Goal: Task Accomplishment & Management: Manage account settings

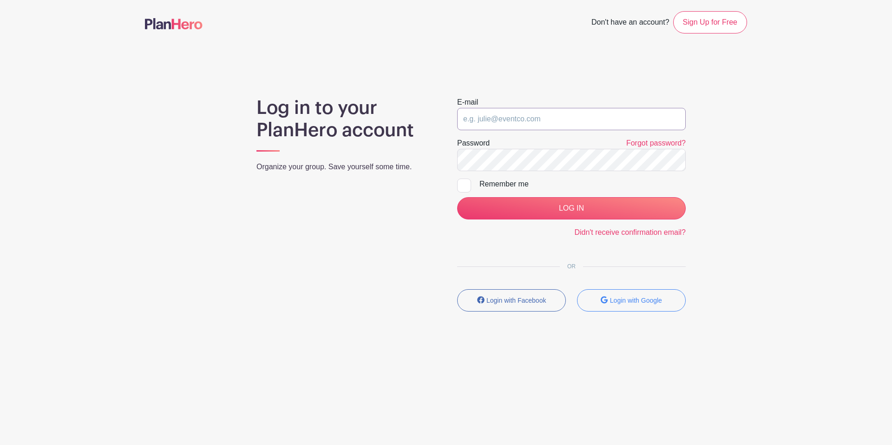
click at [528, 119] on input "email" at bounding box center [571, 119] width 229 height 22
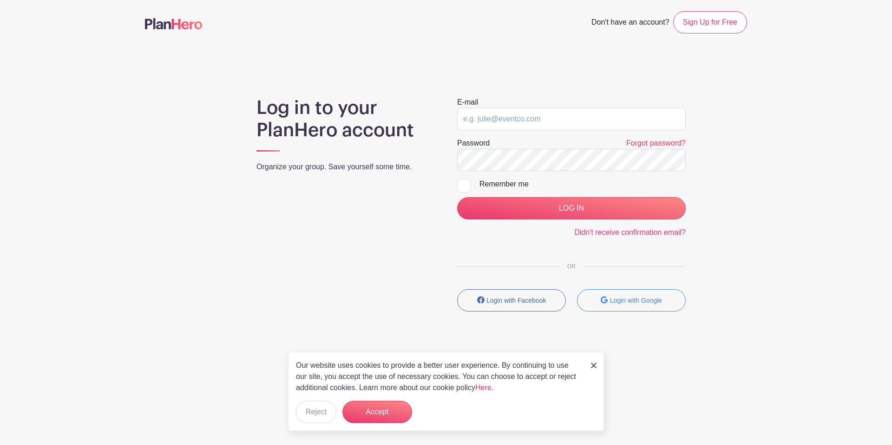
click at [503, 182] on div "Remember me" at bounding box center [583, 183] width 206 height 11
click at [463, 182] on input "Remember me" at bounding box center [460, 181] width 6 height 6
checkbox input "true"
click at [509, 126] on input "email" at bounding box center [571, 119] width 229 height 22
click at [491, 118] on input "ergon" at bounding box center [571, 119] width 229 height 22
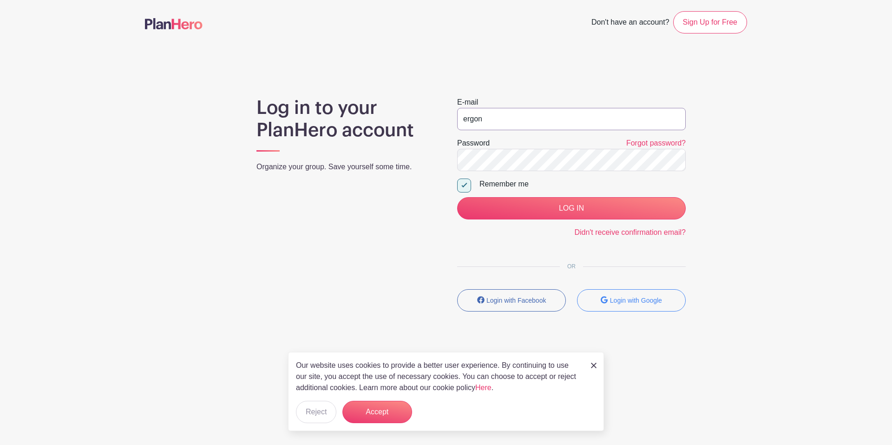
click at [491, 118] on input "ergon" at bounding box center [571, 119] width 229 height 22
paste input "omics-safe-patient-handling@med.umich.edu"
type input "ergonomics-safe-patient-handling@med.umich.edu"
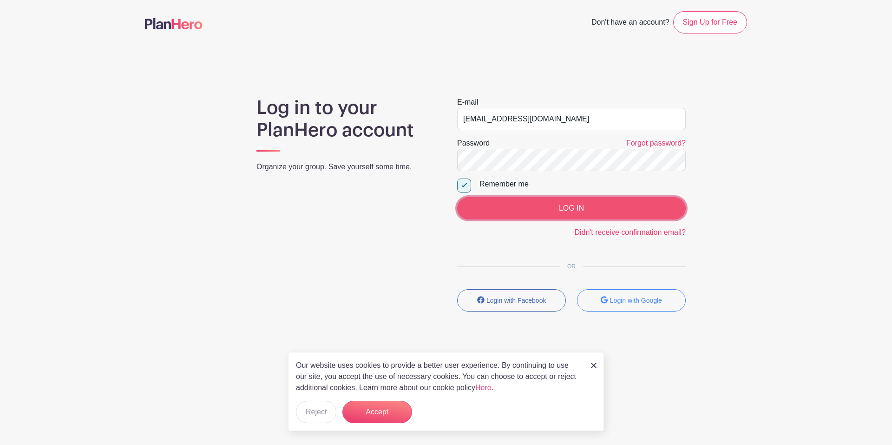
click at [499, 211] on input "LOG IN" at bounding box center [571, 208] width 229 height 22
